Goal: Task Accomplishment & Management: Manage account settings

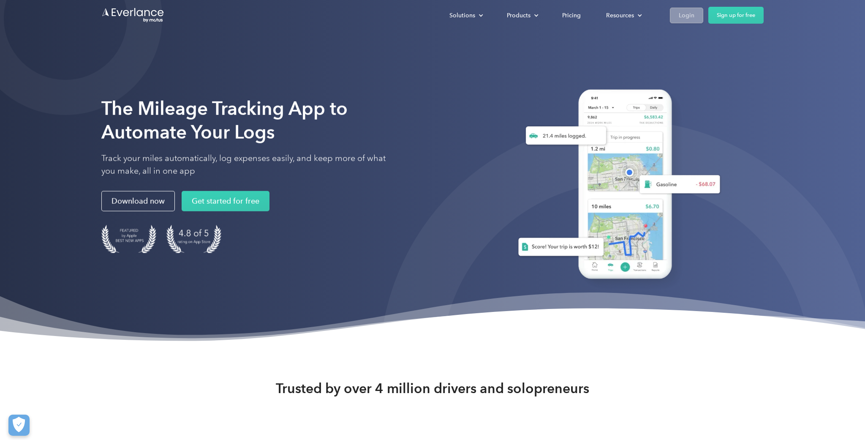
click at [677, 16] on link "Login" at bounding box center [686, 16] width 33 height 16
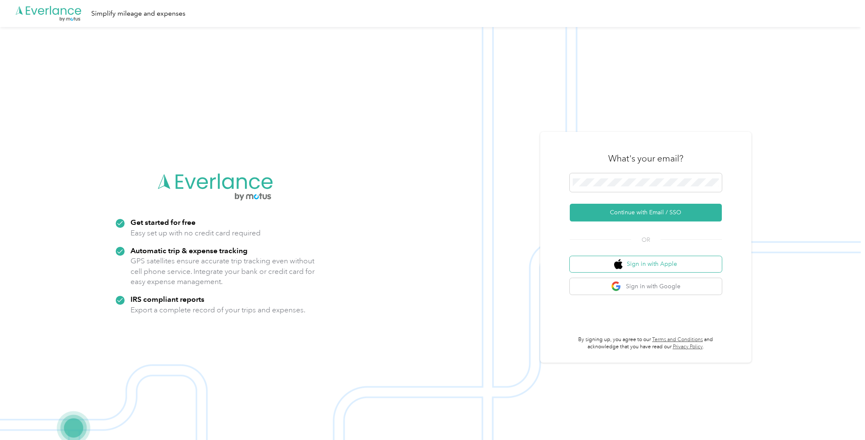
click at [690, 268] on button "Sign in with Apple" at bounding box center [646, 264] width 152 height 16
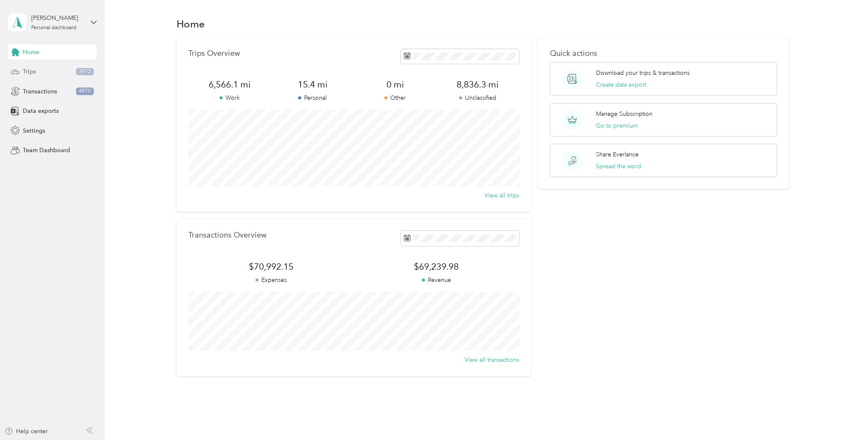
click at [41, 76] on div "Trips 3972" at bounding box center [52, 71] width 89 height 15
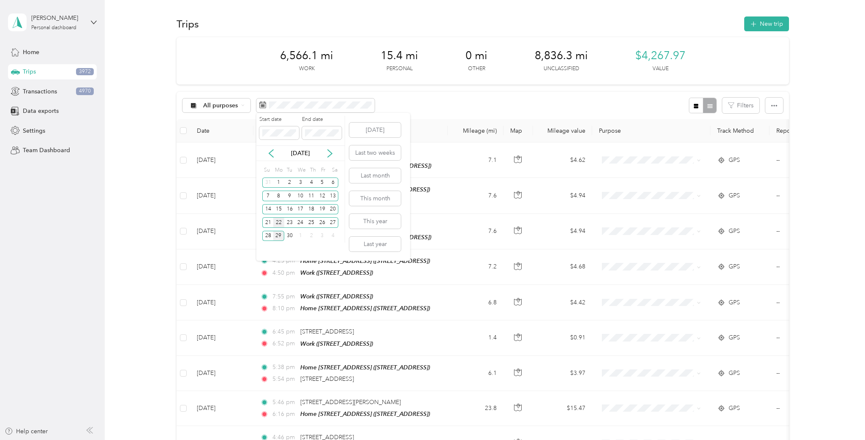
click at [279, 222] on div "22" at bounding box center [278, 222] width 11 height 11
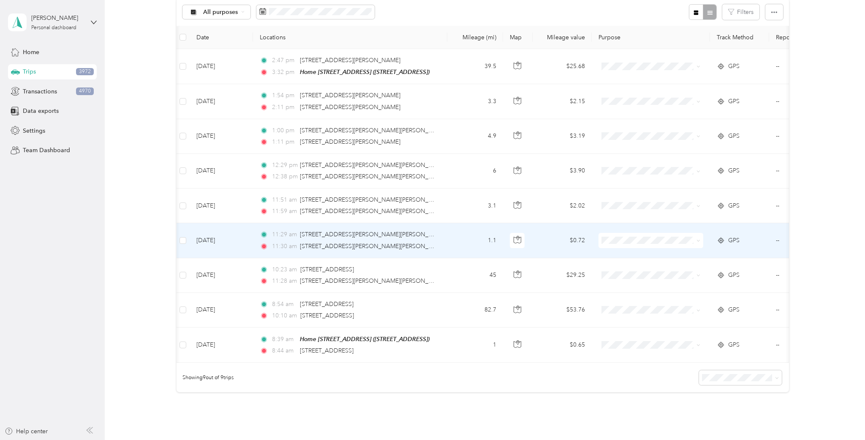
scroll to position [92, 0]
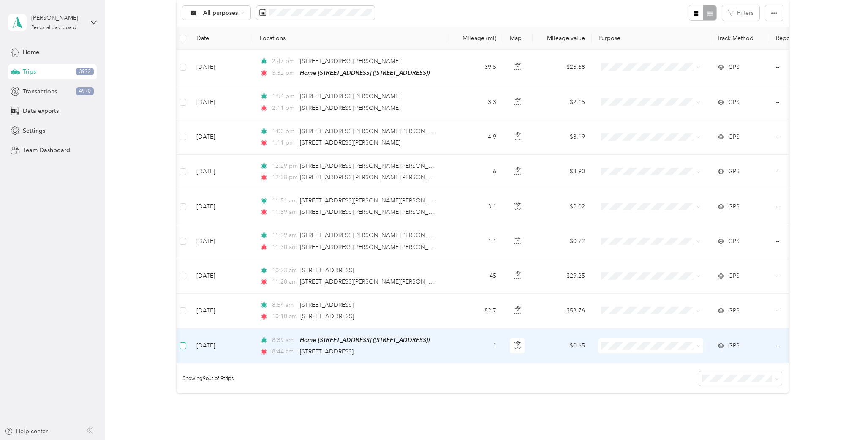
click at [185, 345] on span at bounding box center [182, 345] width 7 height 7
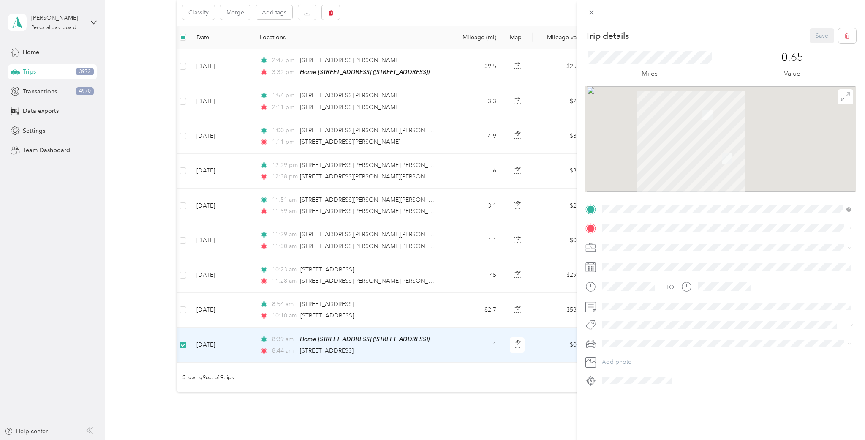
click at [183, 310] on div "Trip details Save This trip cannot be edited because it is either under review,…" at bounding box center [432, 220] width 865 height 440
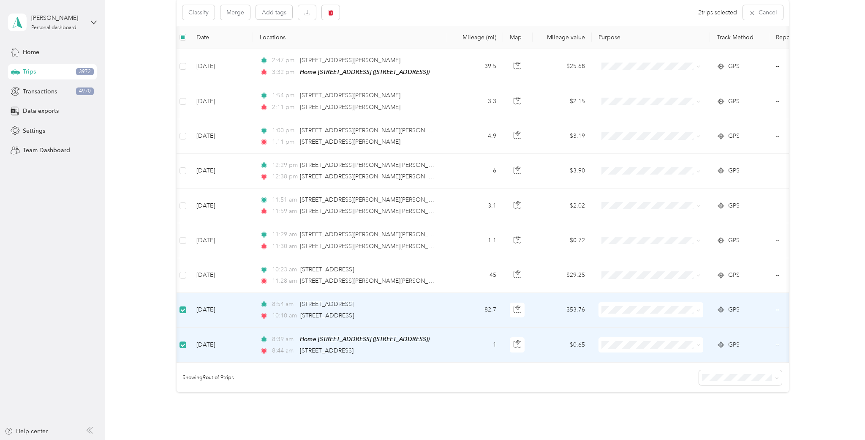
click at [183, 311] on span at bounding box center [182, 309] width 7 height 7
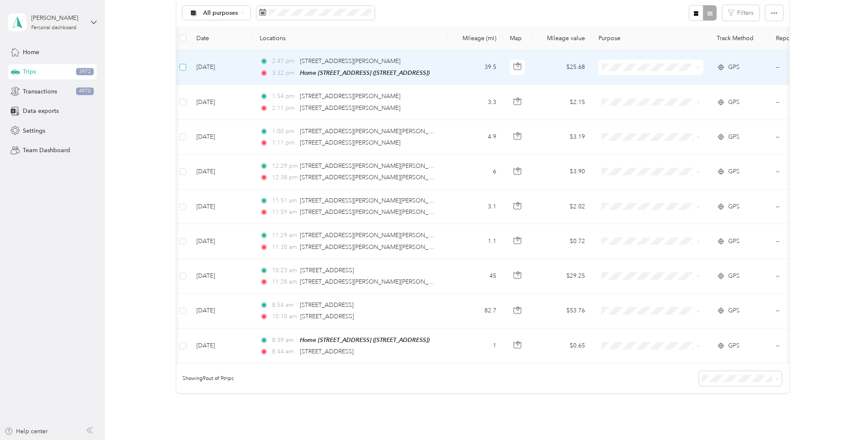
click at [185, 67] on span at bounding box center [182, 67] width 7 height 7
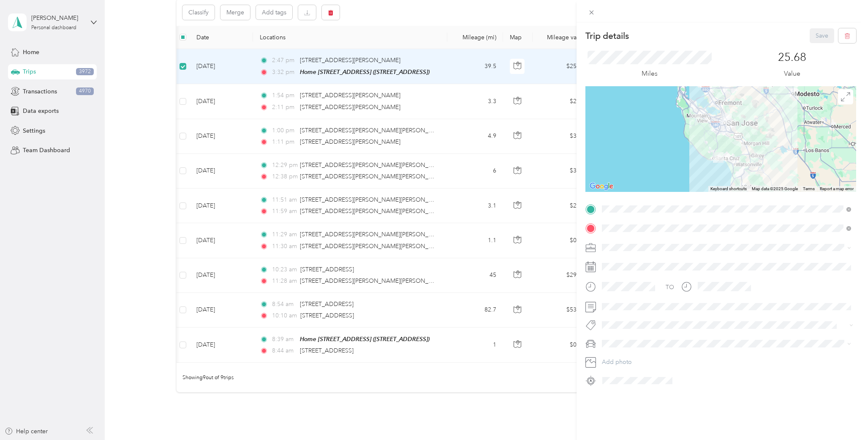
click at [185, 101] on div "Trip details Save This trip cannot be edited because it is either under review,…" at bounding box center [432, 220] width 865 height 440
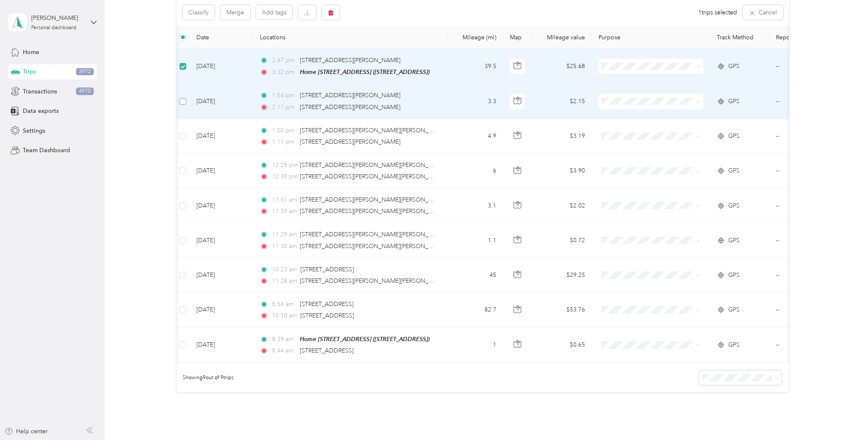
click at [184, 102] on span at bounding box center [182, 101] width 7 height 7
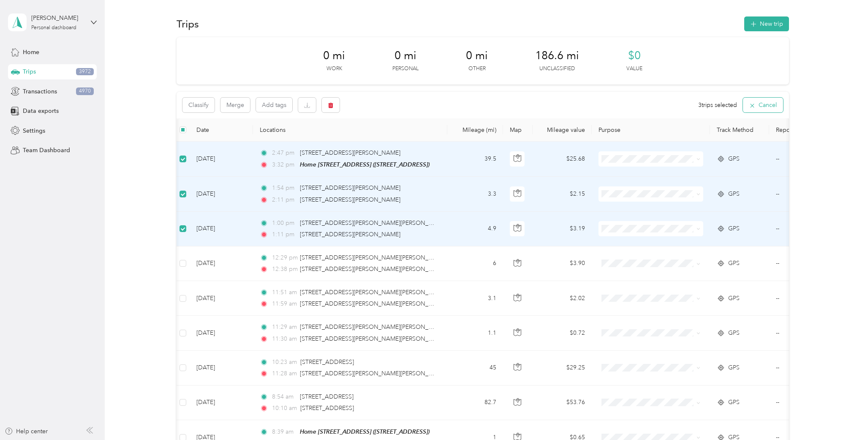
click at [762, 105] on button "Cancel" at bounding box center [763, 105] width 40 height 15
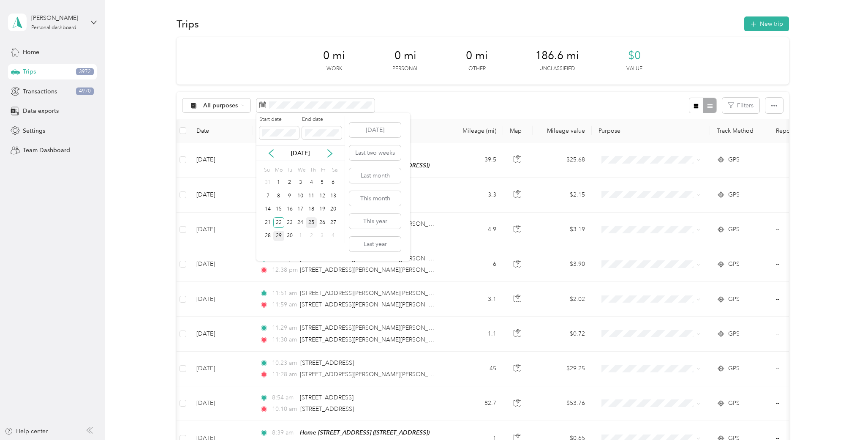
click at [309, 222] on div "25" at bounding box center [311, 222] width 11 height 11
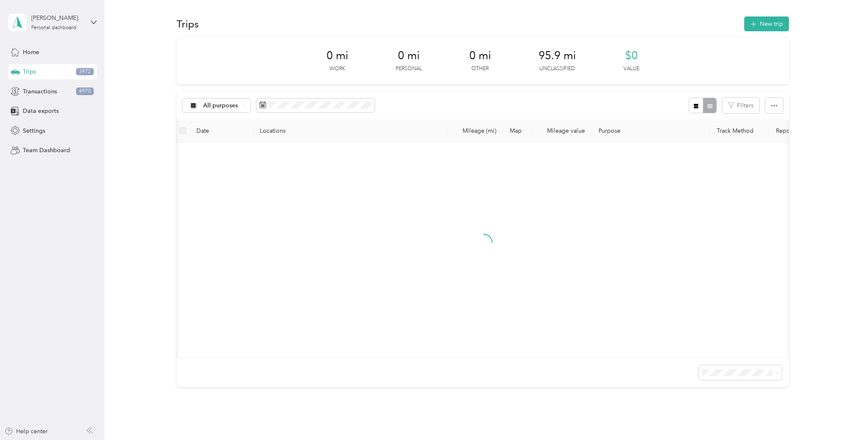
click at [228, 215] on div at bounding box center [483, 249] width 601 height 201
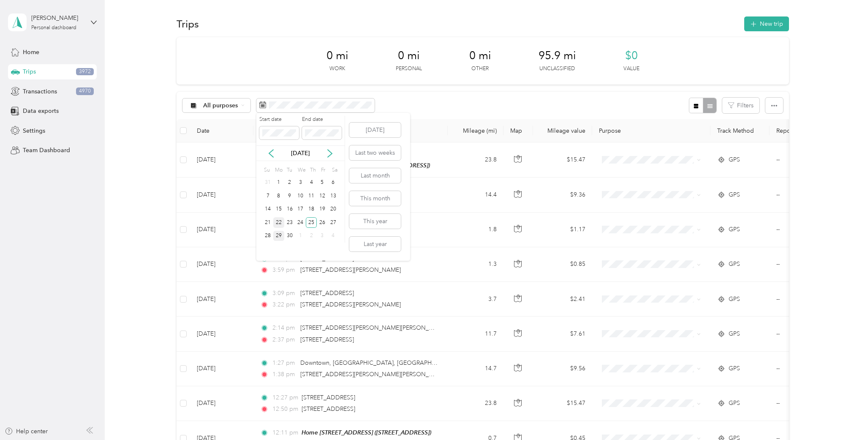
click at [277, 224] on div "22" at bounding box center [278, 222] width 11 height 11
click at [309, 226] on div "25" at bounding box center [311, 222] width 11 height 11
click at [313, 223] on div "25" at bounding box center [311, 222] width 11 height 11
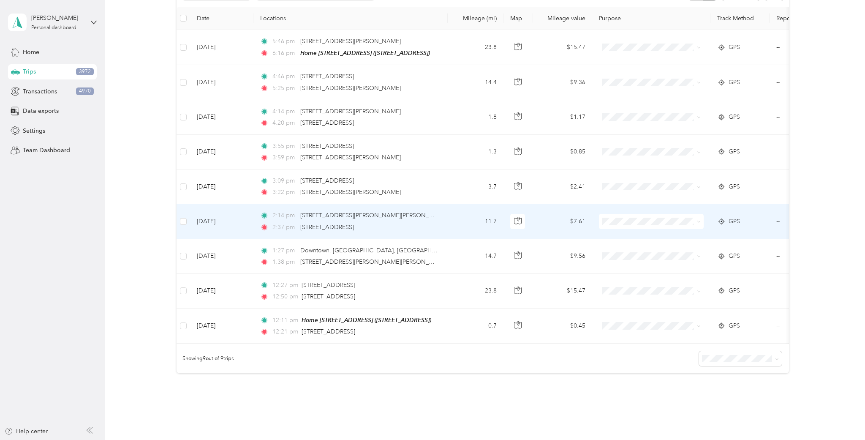
scroll to position [111, 0]
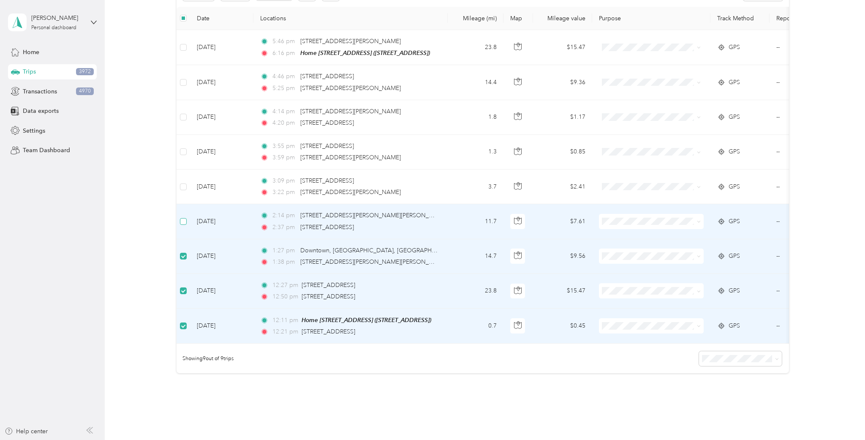
click at [184, 223] on span at bounding box center [183, 221] width 7 height 7
